Goal: Task Accomplishment & Management: Manage account settings

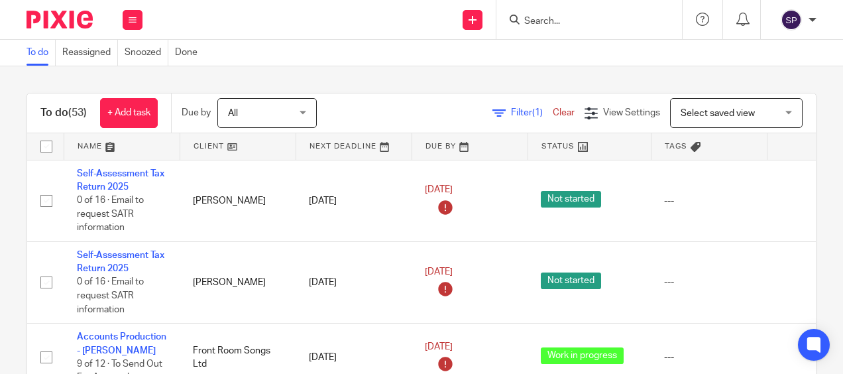
click at [555, 19] on input "Search" at bounding box center [582, 22] width 119 height 12
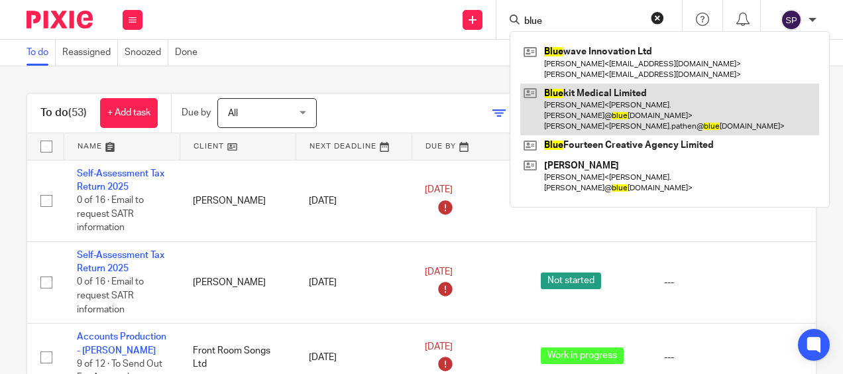
type input "blue"
click at [595, 86] on link at bounding box center [669, 109] width 299 height 52
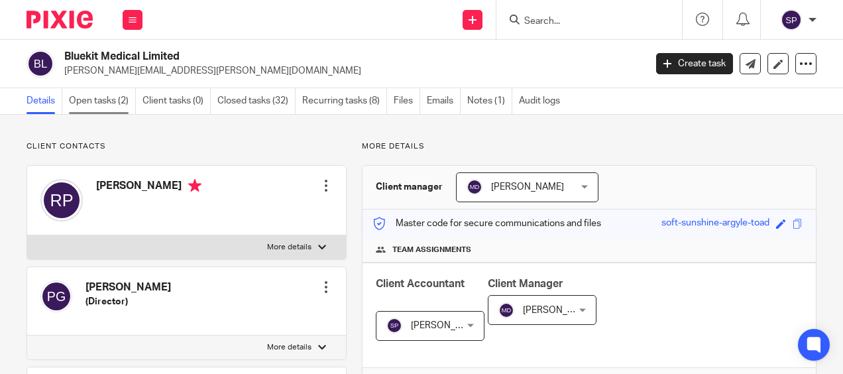
click at [95, 101] on link "Open tasks (2)" at bounding box center [102, 101] width 67 height 26
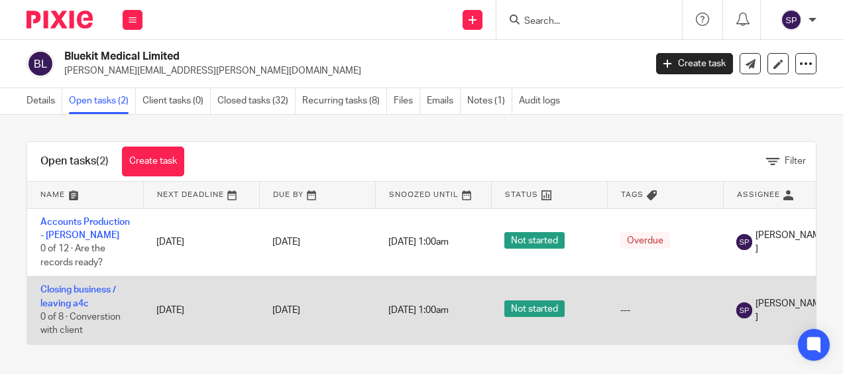
click at [66, 296] on td "Closing business / leaving a4c 0 of 8 · Converstion with client" at bounding box center [85, 310] width 116 height 68
click at [85, 296] on td "Closing business / leaving a4c 0 of 8 · Converstion with client" at bounding box center [85, 310] width 116 height 68
click at [92, 286] on link "Closing business / leaving a4c" at bounding box center [78, 296] width 76 height 23
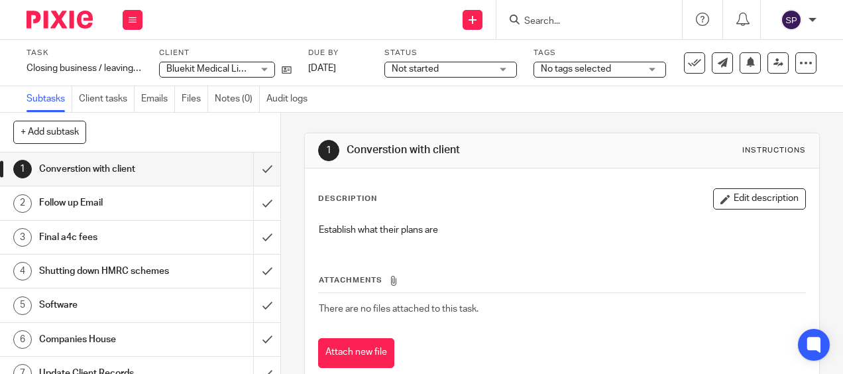
click at [160, 211] on h1 "Follow up Email" at bounding box center [106, 203] width 134 height 20
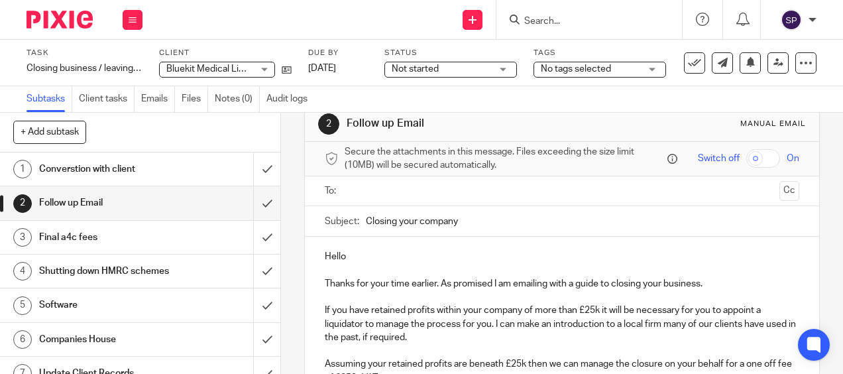
scroll to position [66, 0]
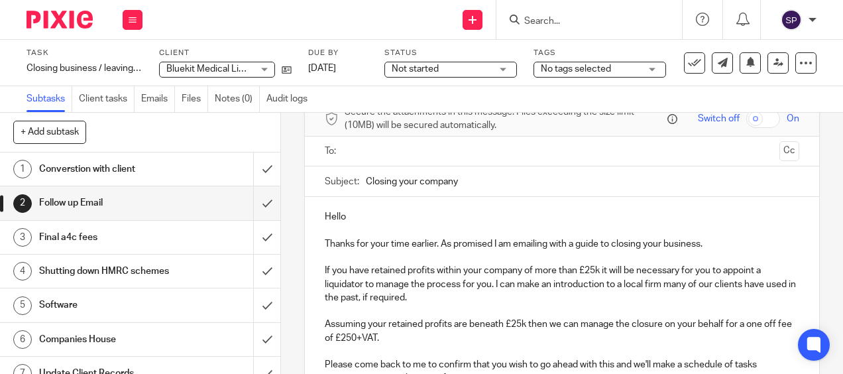
click at [160, 237] on h1 "Final a4c fees" at bounding box center [106, 237] width 134 height 20
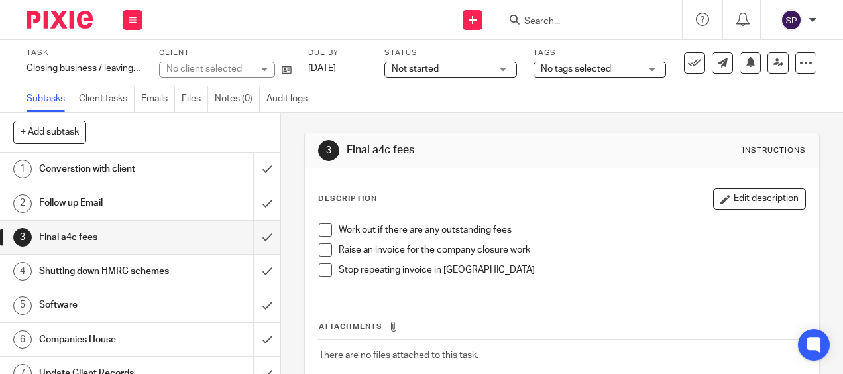
scroll to position [66, 0]
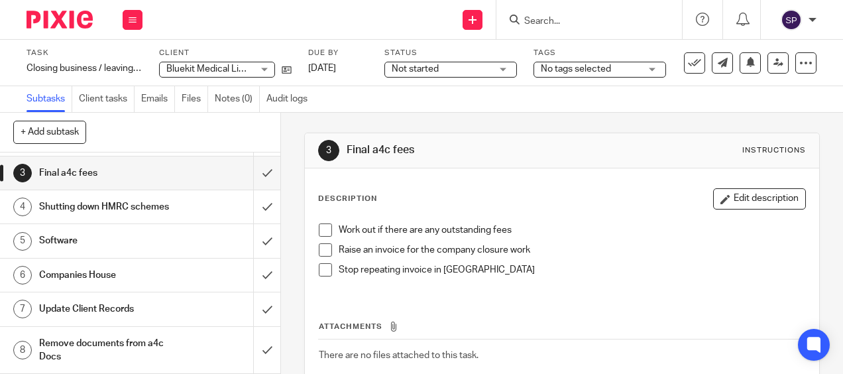
click at [159, 217] on h1 "Shutting down HMRC schemes" at bounding box center [106, 207] width 134 height 20
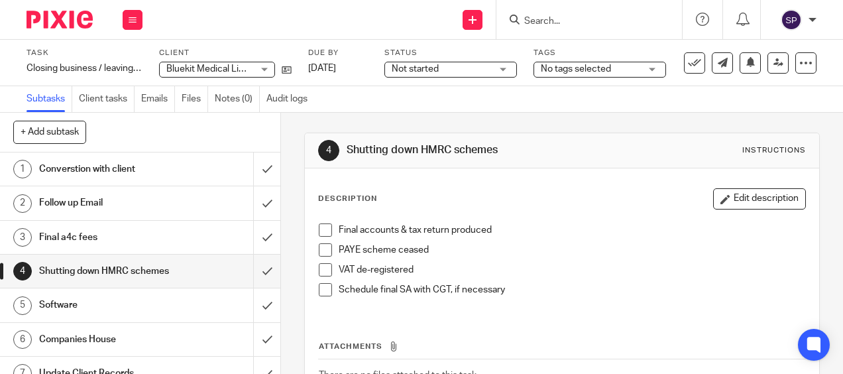
click at [103, 315] on h1 "Software" at bounding box center [106, 305] width 134 height 20
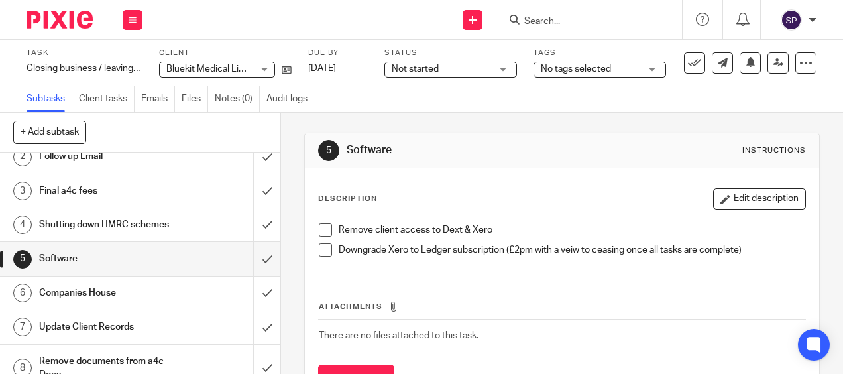
scroll to position [66, 0]
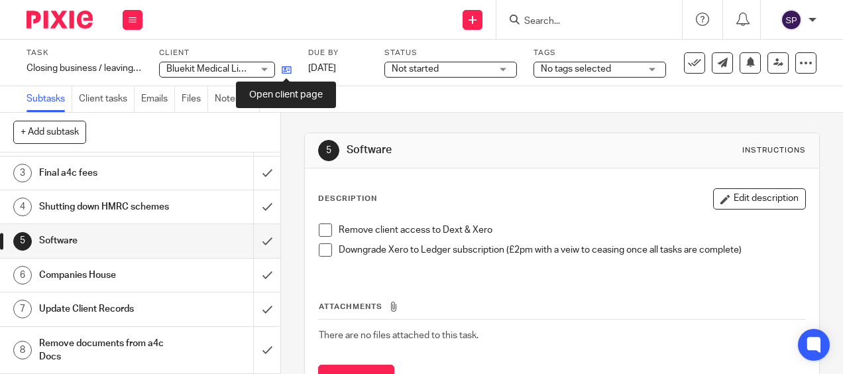
click at [289, 68] on icon at bounding box center [287, 70] width 10 height 10
